Goal: Task Accomplishment & Management: Use online tool/utility

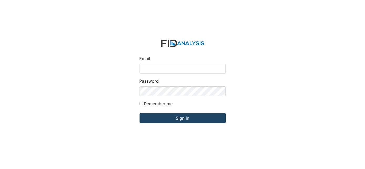
type input "[EMAIL_ADDRESS][DOMAIN_NAME]"
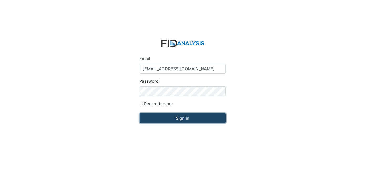
click at [186, 121] on input "Sign in" at bounding box center [183, 118] width 86 height 10
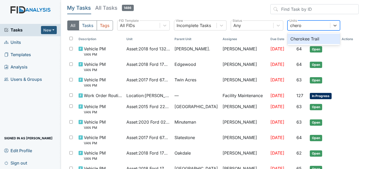
type input "[PERSON_NAME]"
click at [317, 38] on div "Cherokee Trail" at bounding box center [313, 39] width 53 height 11
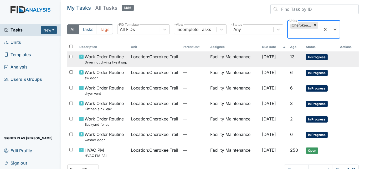
click at [260, 55] on td "[DATE]" at bounding box center [274, 59] width 28 height 16
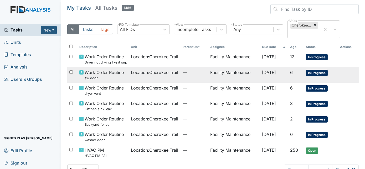
click at [192, 75] on span "—" at bounding box center [194, 72] width 23 height 6
click at [218, 91] on td "Facility Maintenance" at bounding box center [234, 91] width 52 height 16
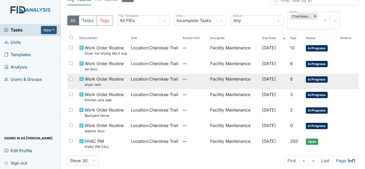
scroll to position [14, 0]
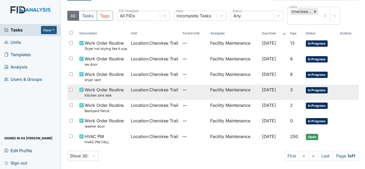
click at [200, 92] on td "—" at bounding box center [195, 93] width 28 height 16
click at [181, 109] on td "—" at bounding box center [195, 108] width 28 height 16
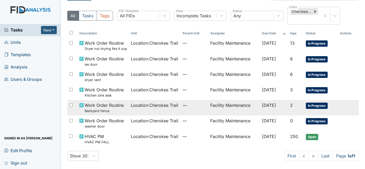
click at [181, 127] on td "—" at bounding box center [195, 124] width 28 height 16
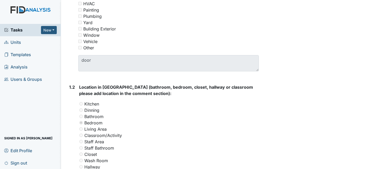
scroll to position [156, 0]
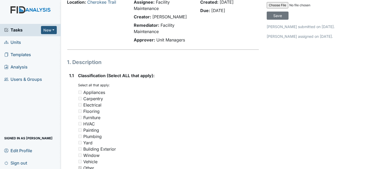
scroll to position [35, 0]
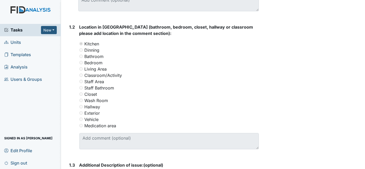
scroll to position [216, 0]
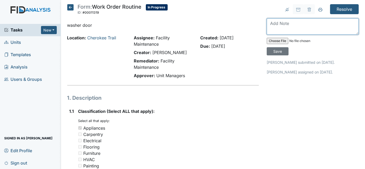
click at [282, 24] on textarea at bounding box center [313, 26] width 92 height 16
type textarea "doors opening and closing functional"
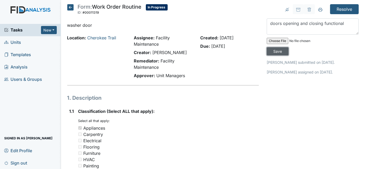
click at [288, 47] on input "Save" at bounding box center [278, 51] width 22 height 8
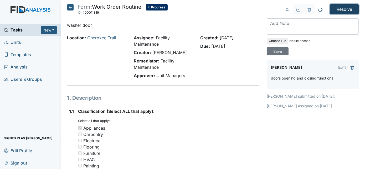
click at [335, 8] on input "Resolve" at bounding box center [344, 9] width 29 height 10
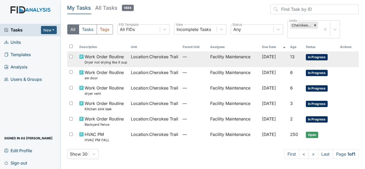
click at [218, 56] on td "Facility Maintenance" at bounding box center [234, 59] width 52 height 16
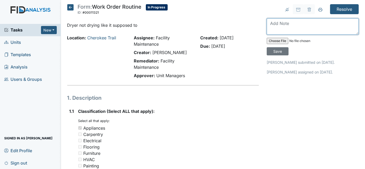
click at [282, 25] on textarea at bounding box center [313, 26] width 92 height 16
type textarea "dryer vent cleaned out dryer reaching temperature"
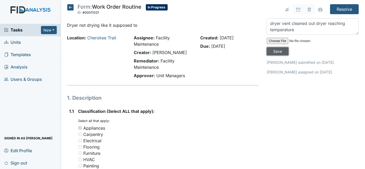
click at [288, 47] on input "Save" at bounding box center [278, 51] width 22 height 8
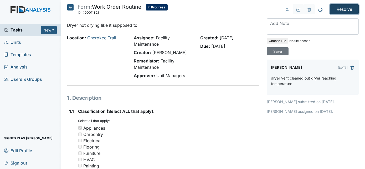
click at [336, 9] on input "Resolve" at bounding box center [344, 9] width 29 height 10
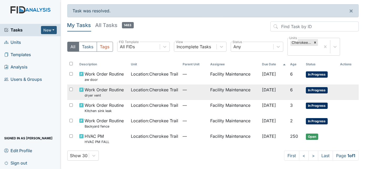
click at [183, 94] on td "—" at bounding box center [195, 93] width 28 height 16
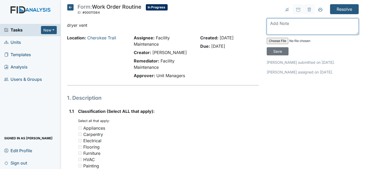
click at [286, 29] on textarea at bounding box center [313, 26] width 92 height 16
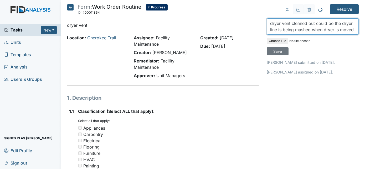
scroll to position [4, 0]
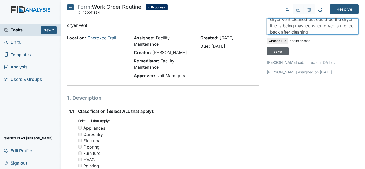
type textarea "dryer vent cleaned out could be the dryer line is being mashed when dryer is mo…"
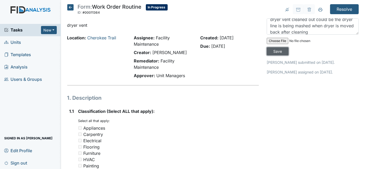
click at [288, 47] on input "Save" at bounding box center [278, 51] width 22 height 8
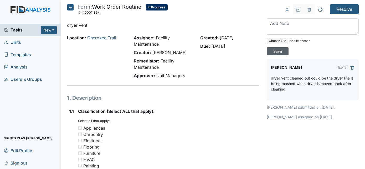
scroll to position [0, 0]
click at [342, 8] on input "Resolve" at bounding box center [344, 9] width 29 height 10
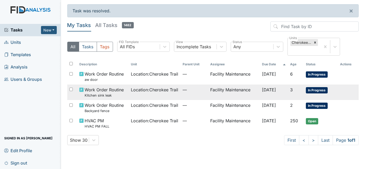
click at [181, 95] on td "—" at bounding box center [195, 93] width 28 height 16
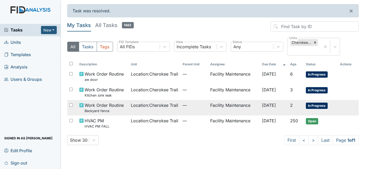
click at [265, 106] on span "[DATE]" at bounding box center [269, 105] width 14 height 5
